Goal: Information Seeking & Learning: Learn about a topic

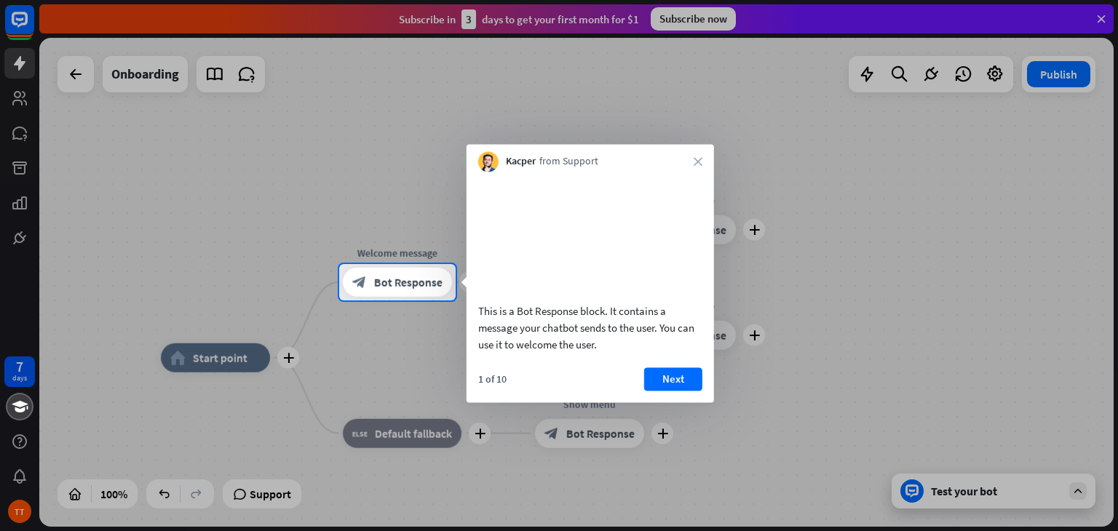
click at [431, 297] on div "plus Welcome message block_bot_response Bot Response" at bounding box center [397, 282] width 109 height 29
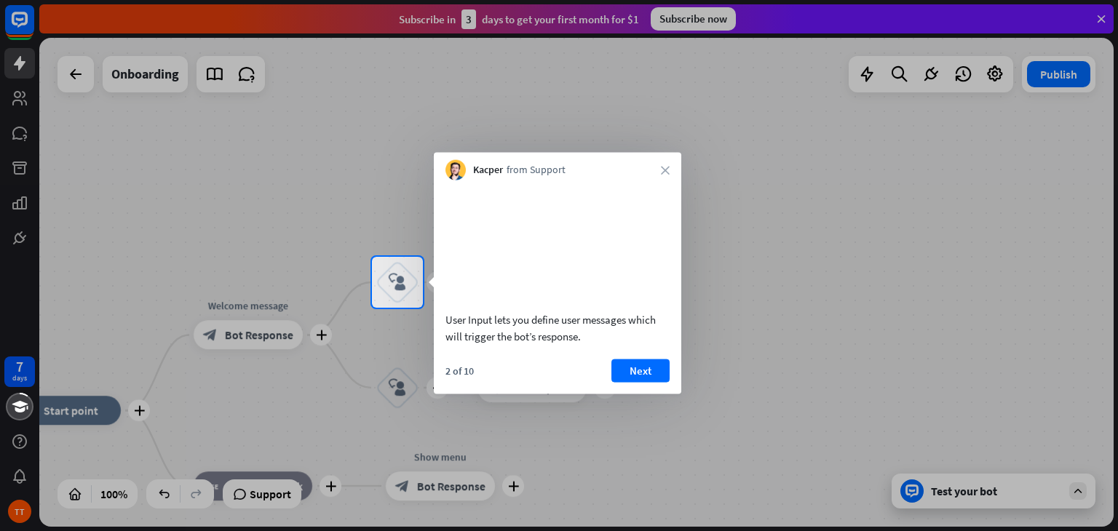
click at [655, 268] on video at bounding box center [558, 244] width 224 height 112
click at [636, 381] on button "Next" at bounding box center [641, 370] width 58 height 23
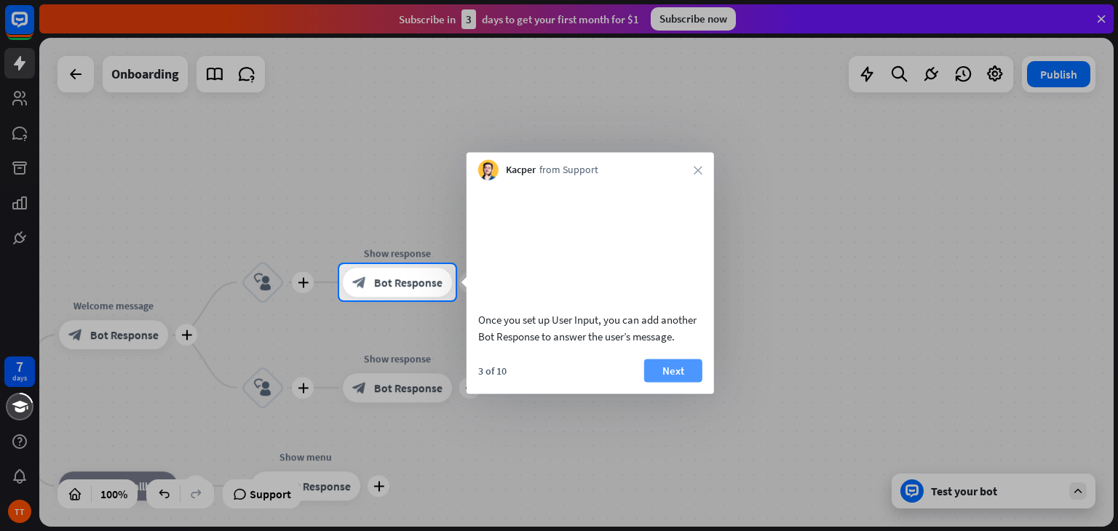
click at [671, 382] on button "Next" at bounding box center [673, 370] width 58 height 23
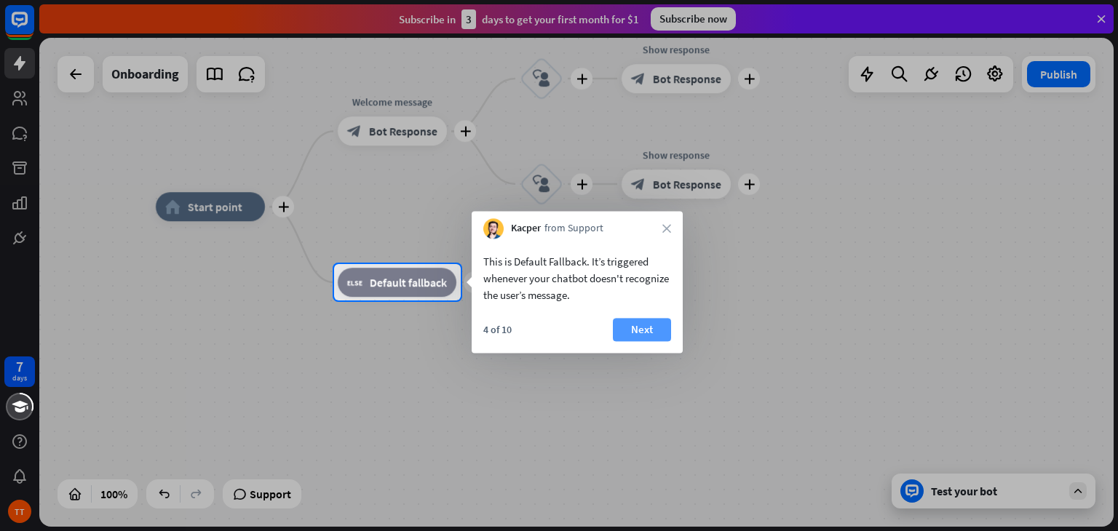
click at [625, 336] on button "Next" at bounding box center [642, 329] width 58 height 23
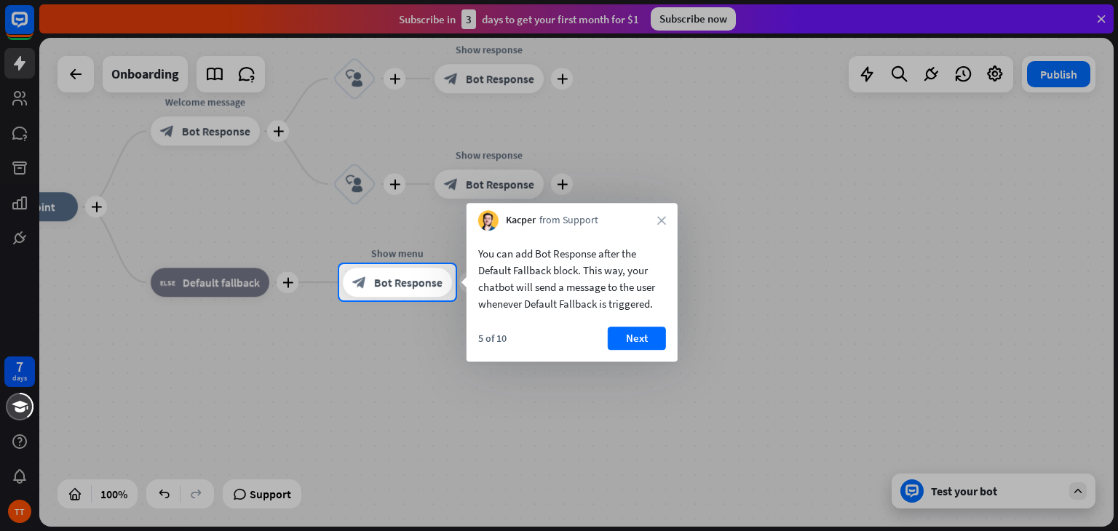
click at [643, 346] on button "Next" at bounding box center [637, 338] width 58 height 23
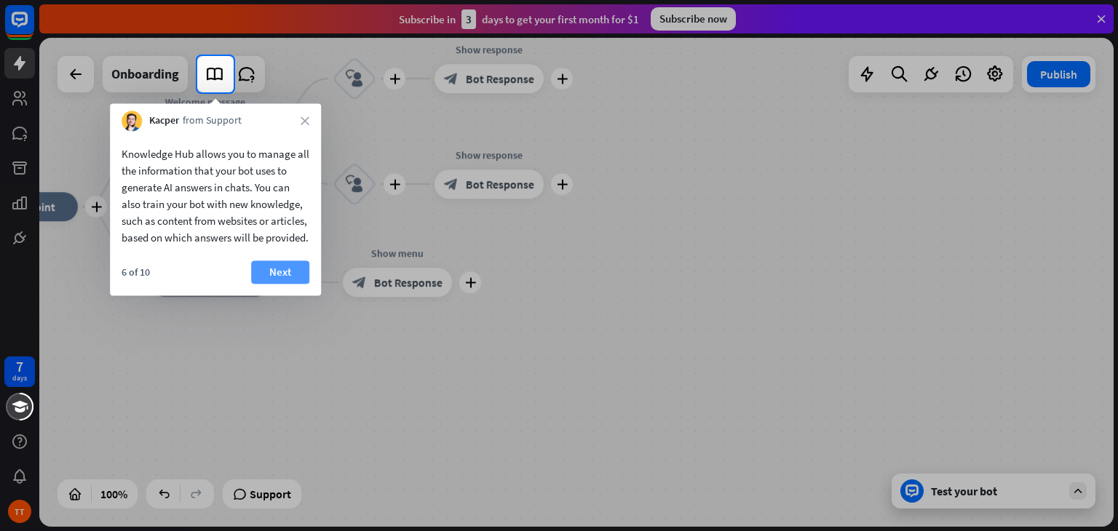
click at [280, 284] on button "Next" at bounding box center [280, 272] width 58 height 23
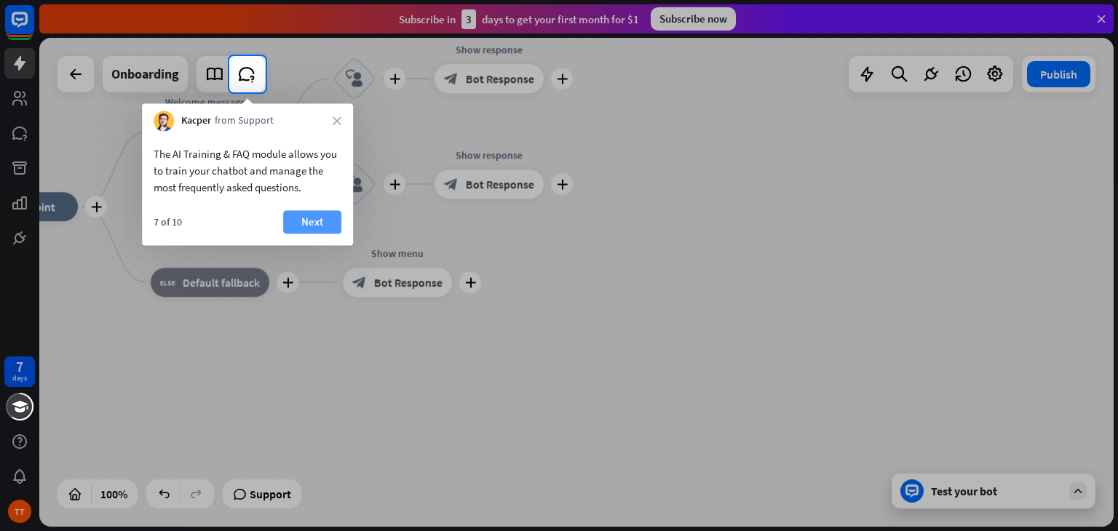
click at [320, 228] on button "Next" at bounding box center [312, 221] width 58 height 23
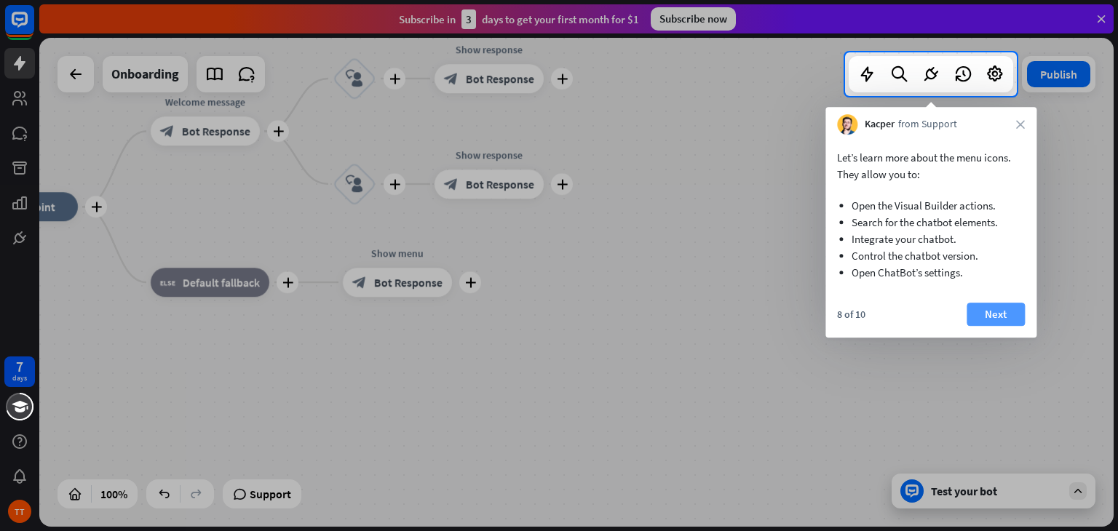
drag, startPoint x: 1000, startPoint y: 310, endPoint x: 978, endPoint y: 296, distance: 25.2
click at [999, 310] on button "Next" at bounding box center [996, 314] width 58 height 23
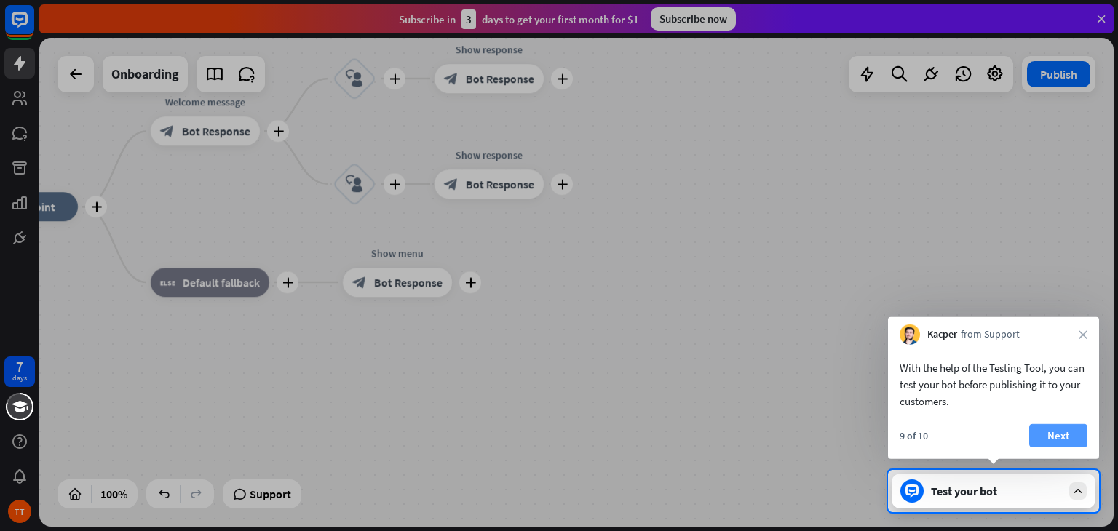
click at [1057, 430] on button "Next" at bounding box center [1058, 435] width 58 height 23
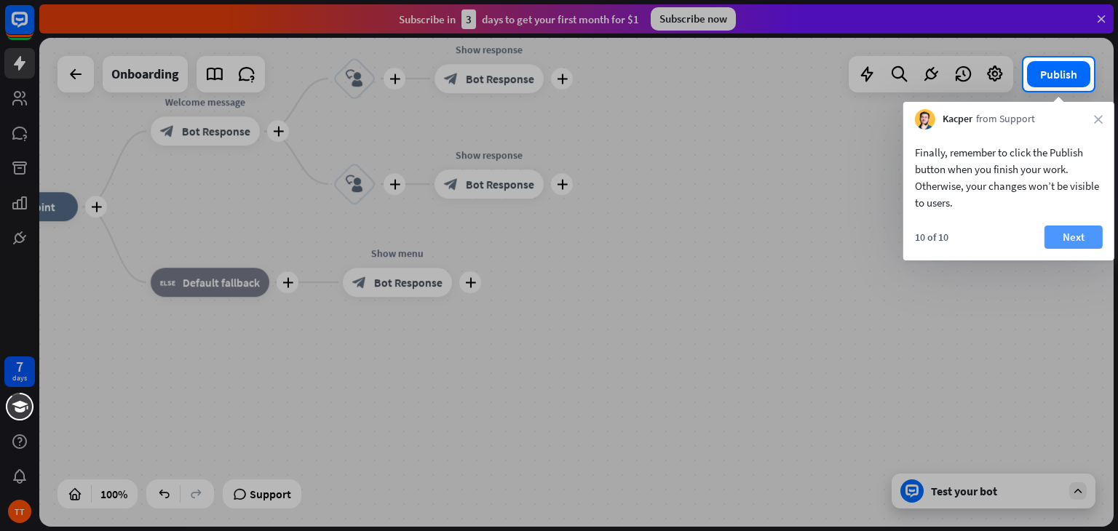
click at [1072, 239] on button "Next" at bounding box center [1074, 237] width 58 height 23
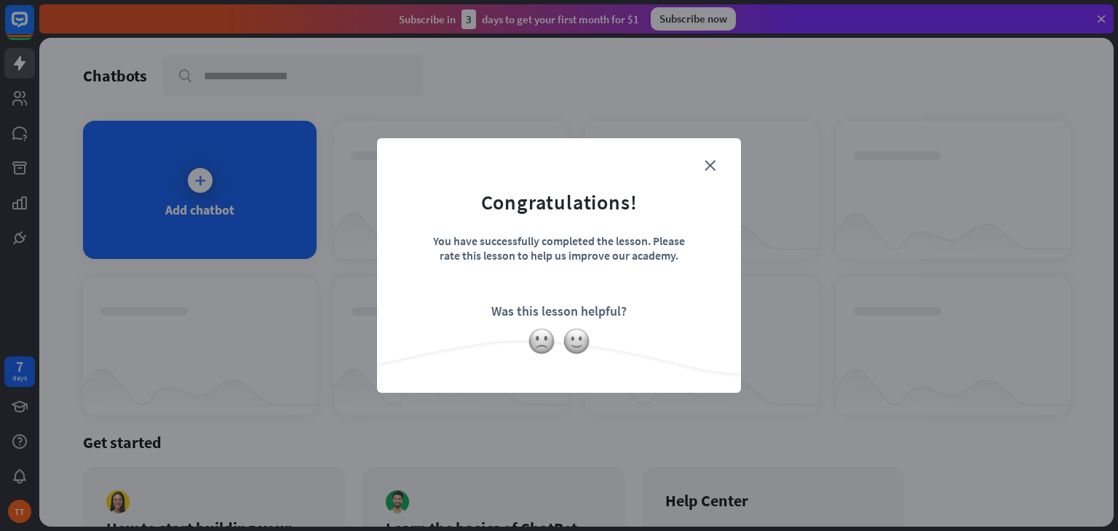
click at [716, 150] on div "close Congratulations! You have successfully completed the lesson. Please rate …" at bounding box center [559, 265] width 364 height 255
click at [714, 170] on icon "close" at bounding box center [710, 165] width 11 height 11
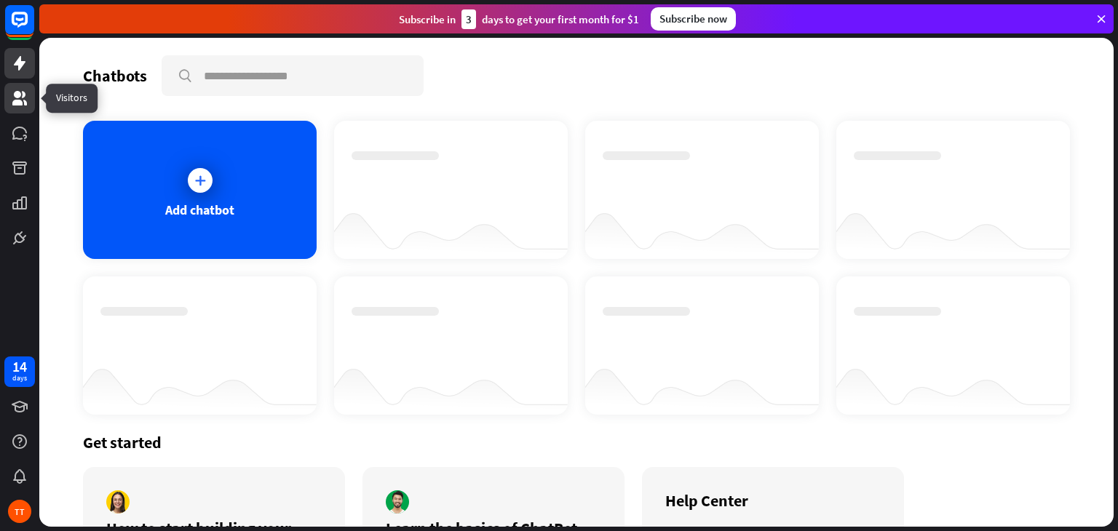
click at [26, 87] on link at bounding box center [19, 98] width 31 height 31
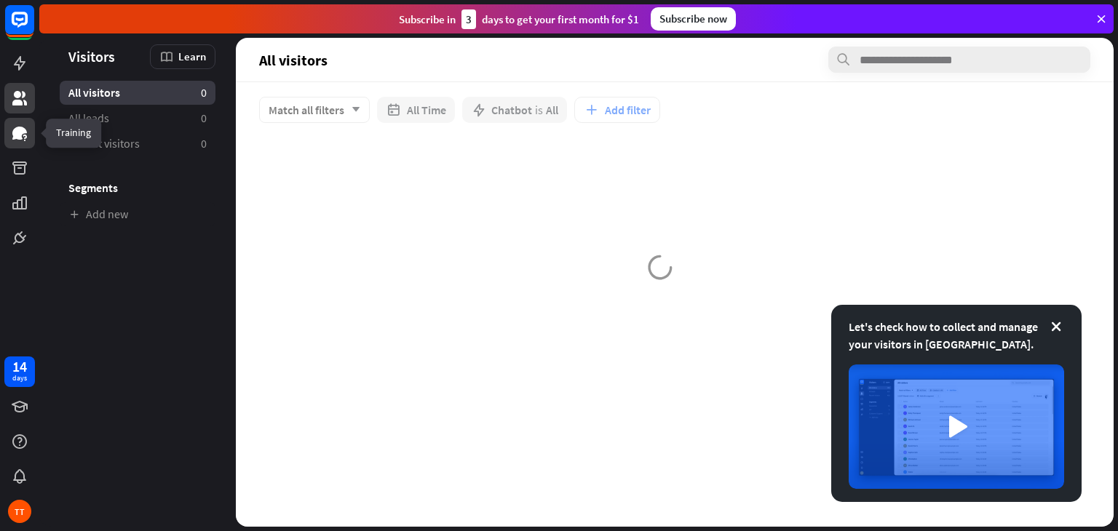
click at [28, 135] on link at bounding box center [19, 133] width 31 height 31
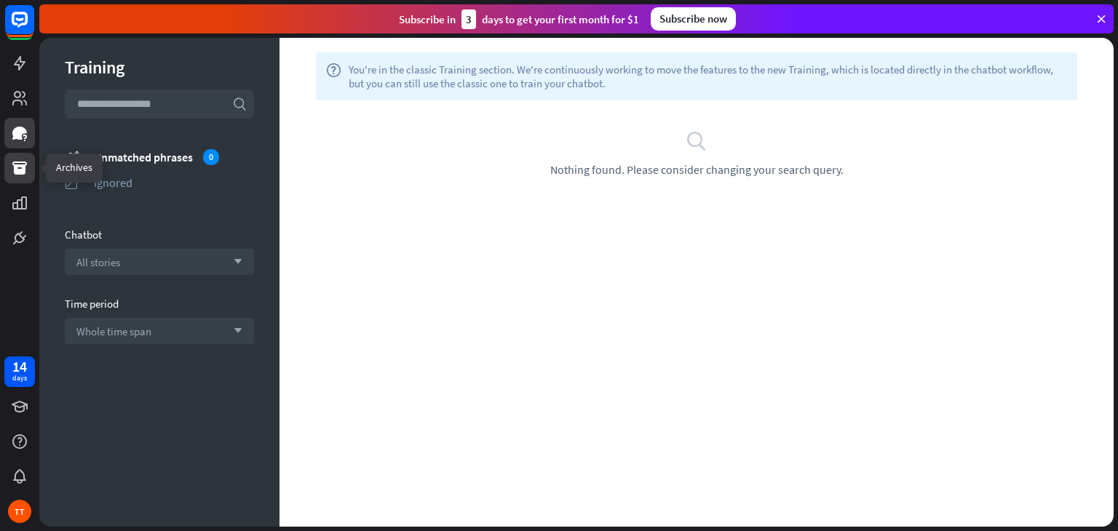
click at [21, 176] on icon at bounding box center [19, 167] width 17 height 17
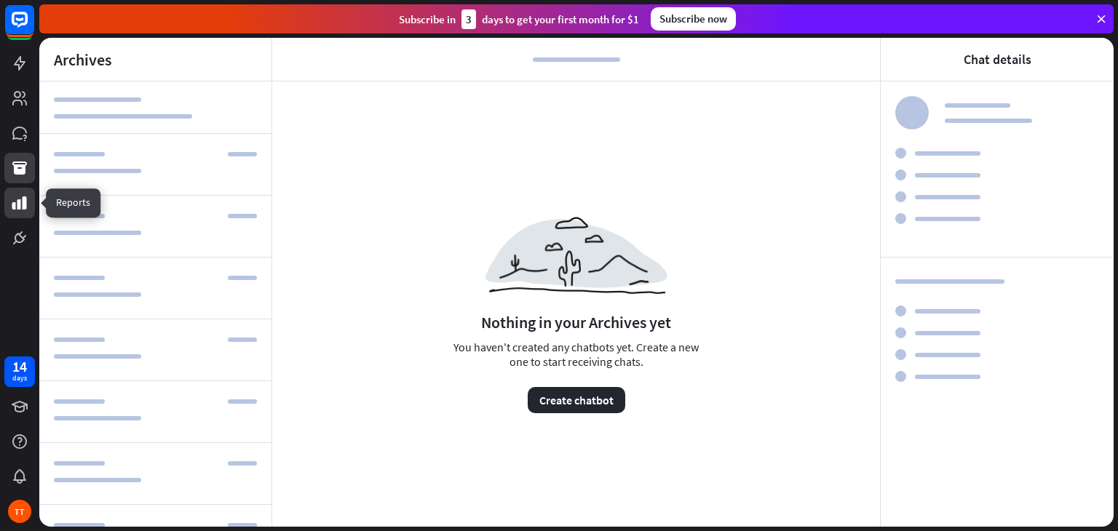
click at [17, 202] on icon at bounding box center [19, 203] width 15 height 13
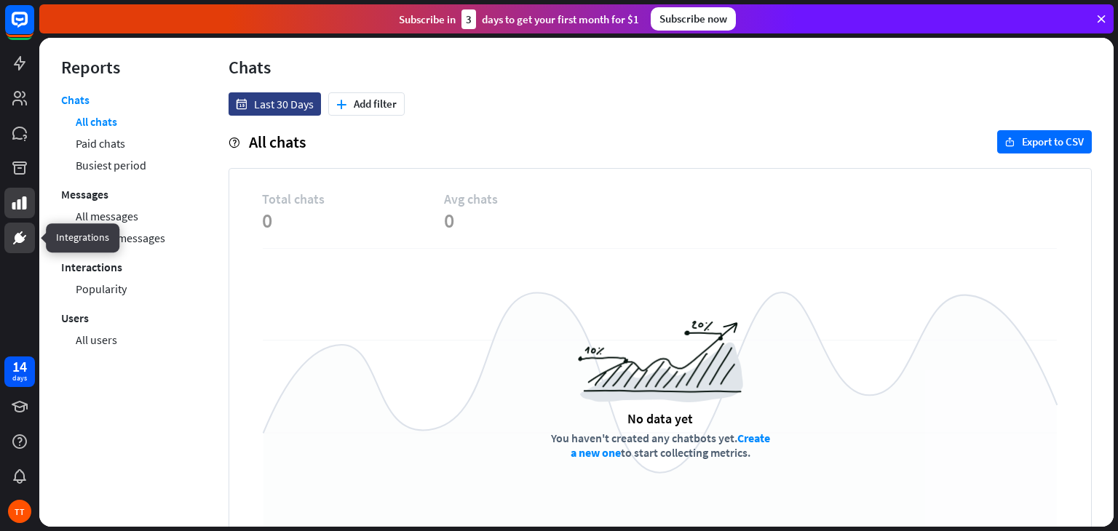
click at [9, 236] on link at bounding box center [19, 238] width 31 height 31
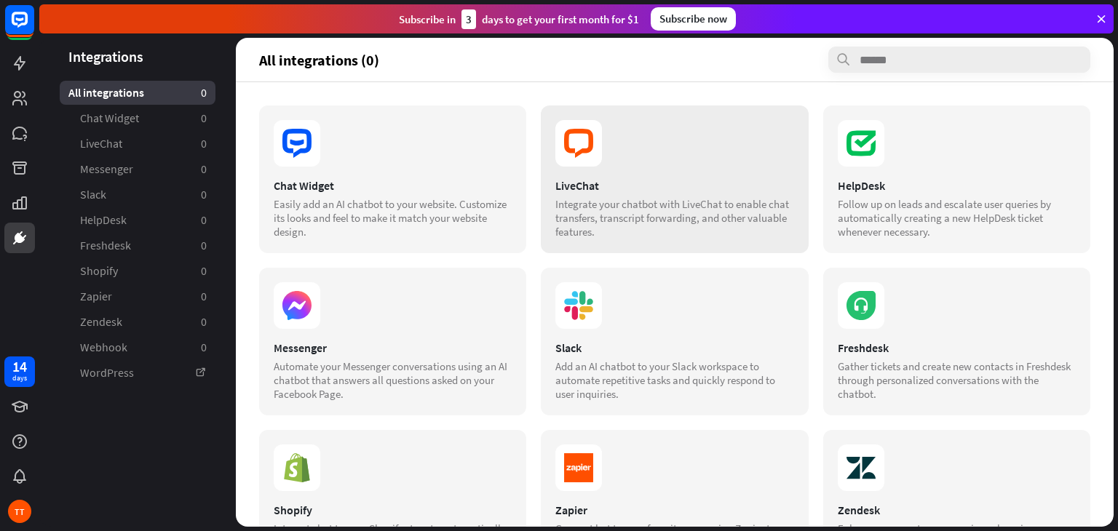
scroll to position [170, 0]
